Goal: Information Seeking & Learning: Learn about a topic

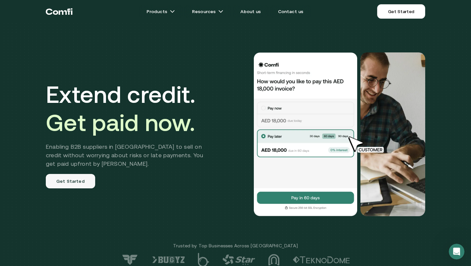
click at [52, 181] on link "Get Started" at bounding box center [70, 181] width 49 height 14
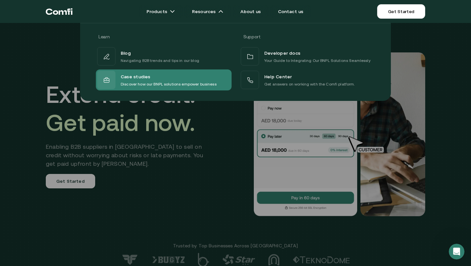
click at [176, 82] on p "Discover how our BNPL solutions empower business" at bounding box center [169, 84] width 96 height 7
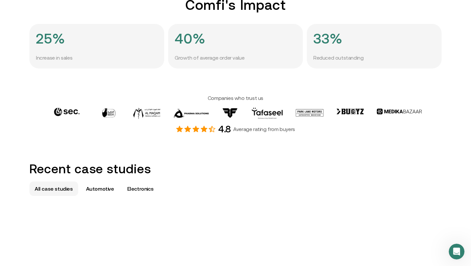
scroll to position [246, 0]
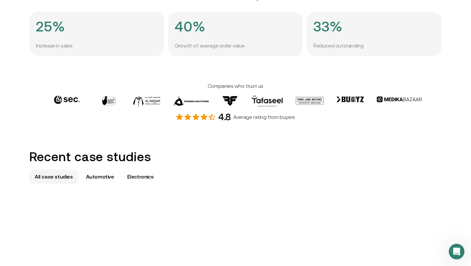
click at [404, 100] on img at bounding box center [399, 98] width 45 height 7
click at [358, 101] on img at bounding box center [349, 98] width 27 height 7
click at [296, 102] on img at bounding box center [310, 100] width 28 height 10
click at [232, 102] on img at bounding box center [230, 100] width 17 height 10
click at [184, 104] on img at bounding box center [190, 100] width 35 height 11
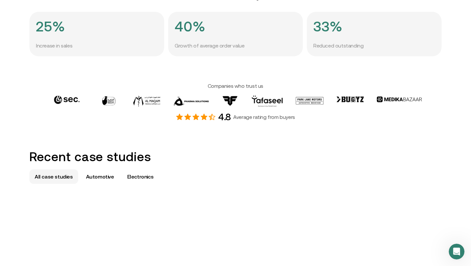
click at [146, 101] on img at bounding box center [146, 100] width 27 height 11
click at [108, 101] on img at bounding box center [108, 100] width 13 height 10
click at [72, 101] on img at bounding box center [67, 99] width 26 height 9
click at [91, 174] on p "Automotive" at bounding box center [100, 176] width 28 height 8
click at [54, 179] on p "All case studies" at bounding box center [54, 176] width 38 height 8
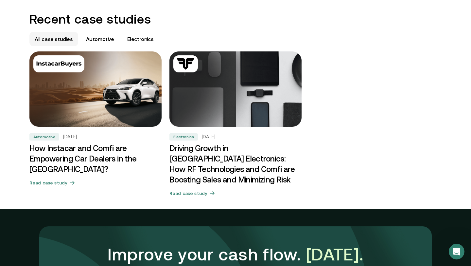
scroll to position [380, 0]
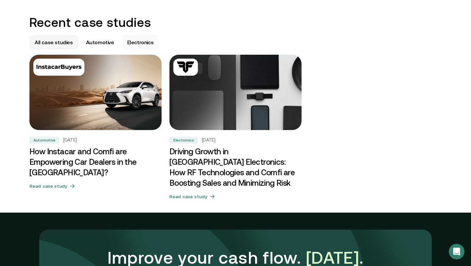
click at [140, 43] on p "Electronics" at bounding box center [140, 42] width 26 height 8
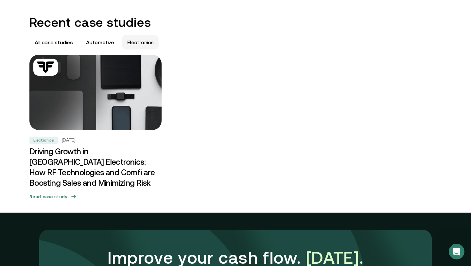
click at [64, 193] on h5 "Read case study" at bounding box center [48, 196] width 38 height 7
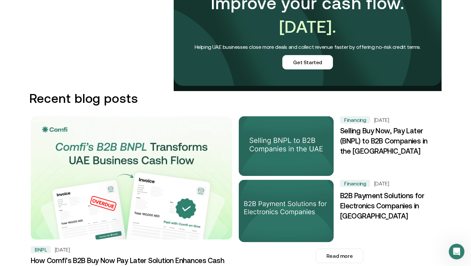
scroll to position [968, 0]
